Goal: Information Seeking & Learning: Check status

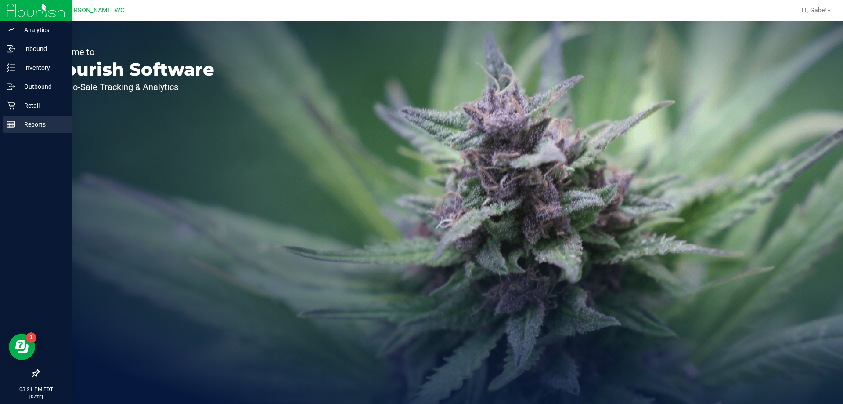
click at [11, 124] on icon at bounding box center [11, 124] width 9 height 9
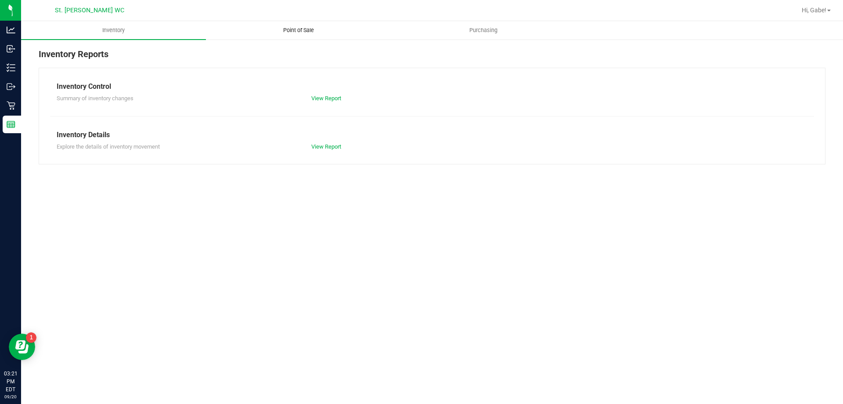
click at [307, 30] on span "Point of Sale" at bounding box center [298, 30] width 54 height 8
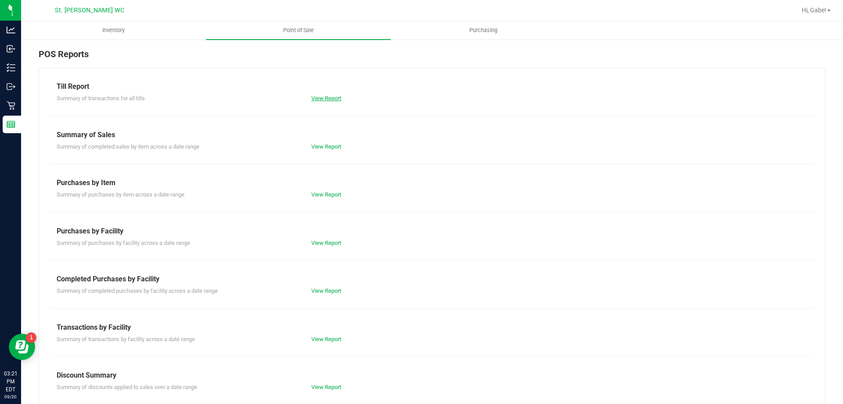
click at [321, 98] on link "View Report" at bounding box center [326, 98] width 30 height 7
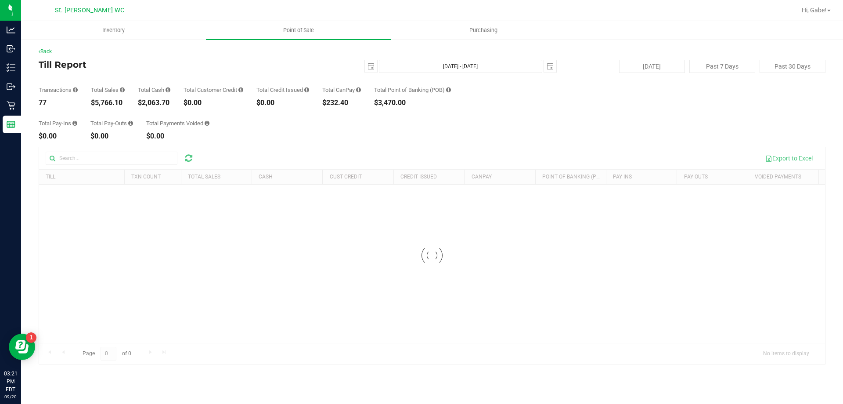
drag, startPoint x: 125, startPoint y: 105, endPoint x: 119, endPoint y: 96, distance: 10.8
click at [103, 107] on div "Back Till Report [DATE] [DATE] - [DATE] [DATE] [DATE] Past 7 Days Past 30 Days …" at bounding box center [432, 205] width 787 height 317
click at [119, 96] on div "Total Sales $5,766.10" at bounding box center [108, 96] width 34 height 19
drag, startPoint x: 122, startPoint y: 102, endPoint x: 94, endPoint y: 102, distance: 28.6
click at [94, 102] on div "$5,766.10" at bounding box center [108, 102] width 34 height 7
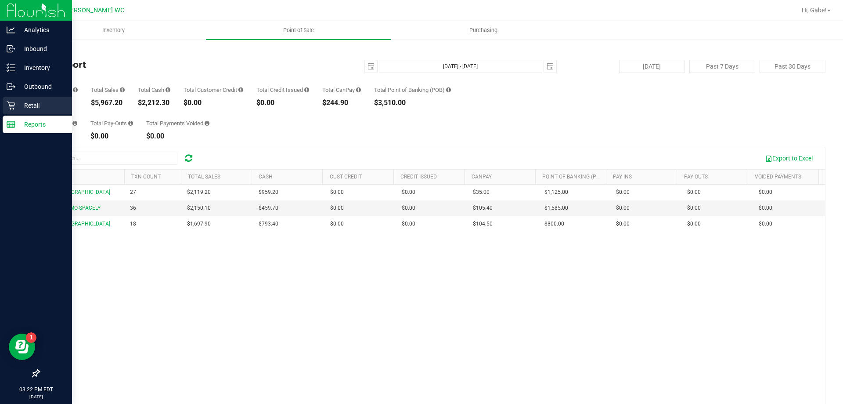
click at [27, 102] on p "Retail" at bounding box center [41, 105] width 53 height 11
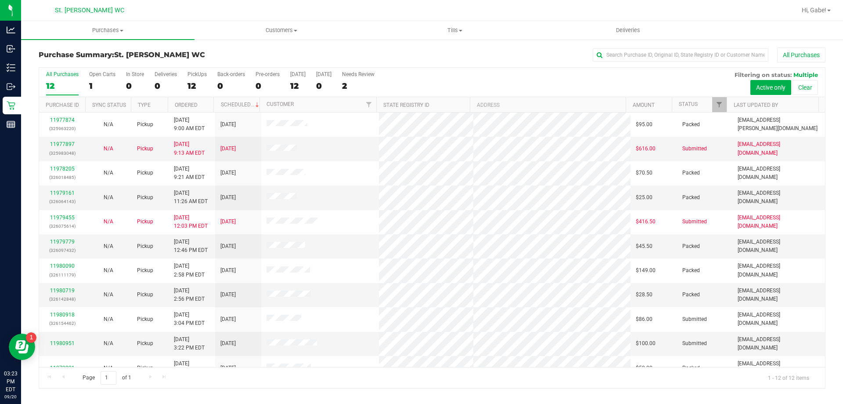
drag, startPoint x: 311, startPoint y: 162, endPoint x: 357, endPoint y: 46, distance: 124.1
click at [357, 46] on div "Purchase Summary: St. [PERSON_NAME] WC All Purchases All Purchases 12 Open Cart…" at bounding box center [432, 218] width 822 height 358
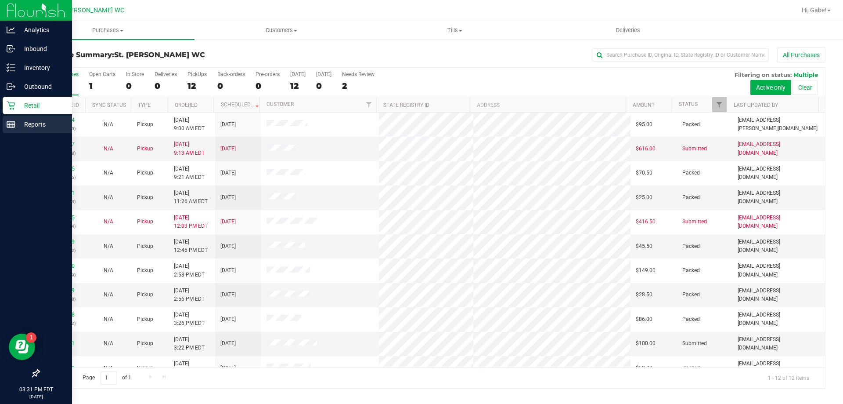
click at [17, 123] on p "Reports" at bounding box center [41, 124] width 53 height 11
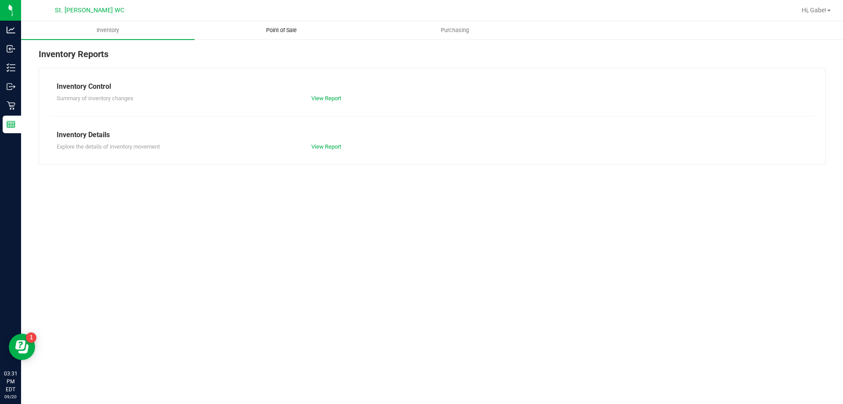
click at [278, 23] on uib-tab-heading "Point of Sale" at bounding box center [281, 31] width 173 height 18
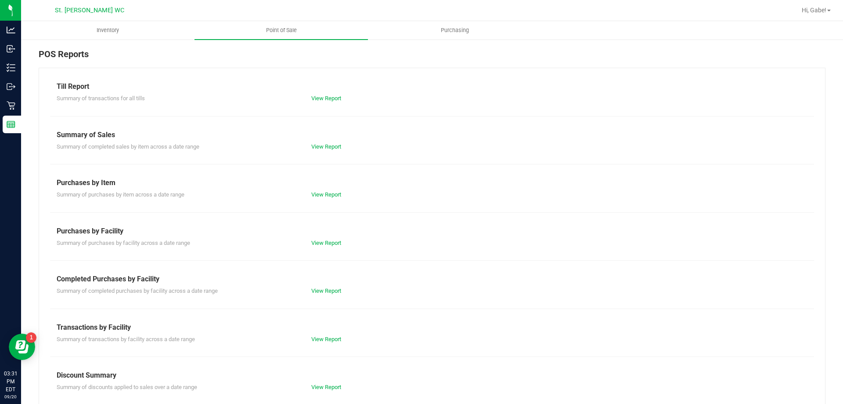
click at [330, 94] on div "View Report" at bounding box center [432, 98] width 255 height 9
click at [328, 98] on link "View Report" at bounding box center [326, 98] width 30 height 7
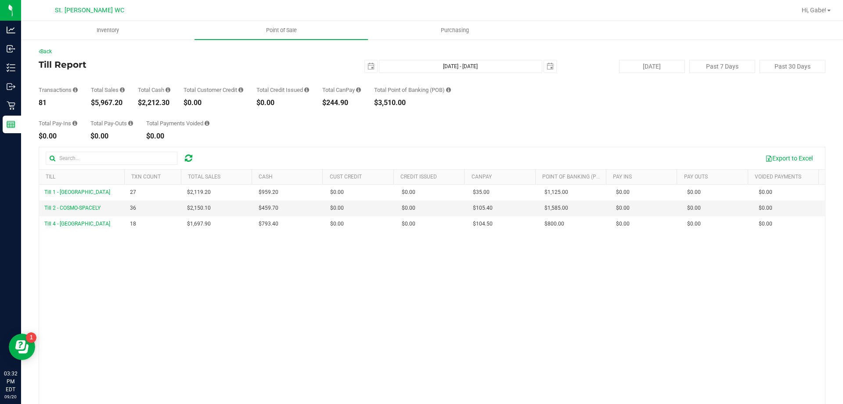
click at [109, 104] on div "$5,967.20" at bounding box center [108, 102] width 34 height 7
click at [136, 97] on div "Transactions 81 Total Sales $5,967.20 Total Cash $2,212.30 Total Customer Credi…" at bounding box center [432, 89] width 787 height 33
drag, startPoint x: 128, startPoint y: 103, endPoint x: 89, endPoint y: 105, distance: 39.6
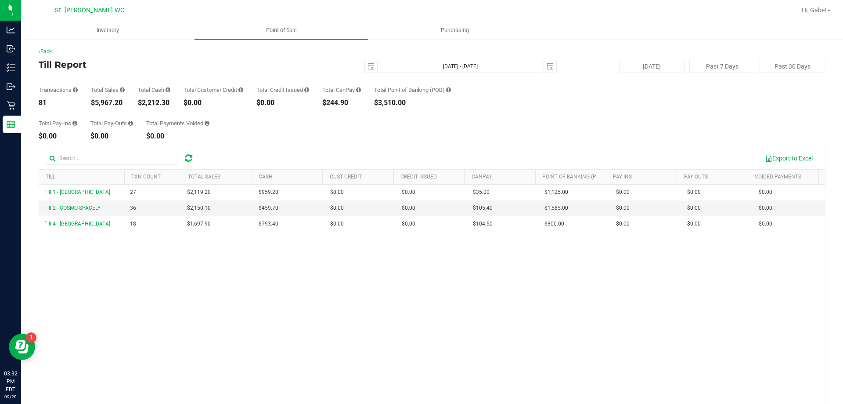
click at [89, 105] on div "Transactions 81 Total Sales $5,967.20 Total Cash $2,212.30 Total Customer Credi…" at bounding box center [432, 89] width 787 height 33
click at [149, 101] on div "$2,212.30" at bounding box center [154, 102] width 33 height 7
